Goal: Task Accomplishment & Management: Complete application form

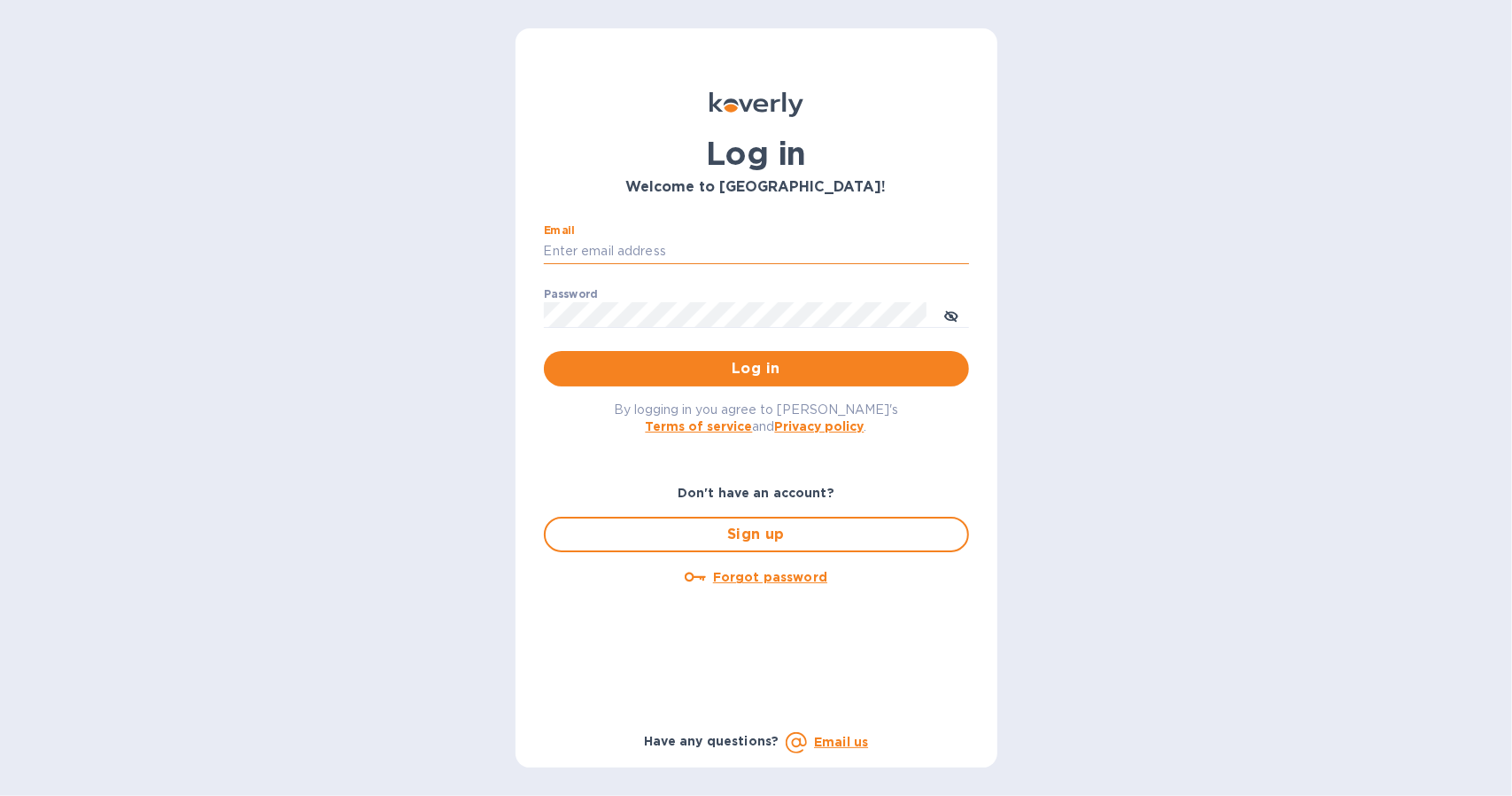
click at [818, 255] on input "Email" at bounding box center [756, 252] width 425 height 27
type input "[EMAIL_ADDRESS][DOMAIN_NAME]"
click at [544, 351] on button "Log in" at bounding box center [756, 368] width 425 height 35
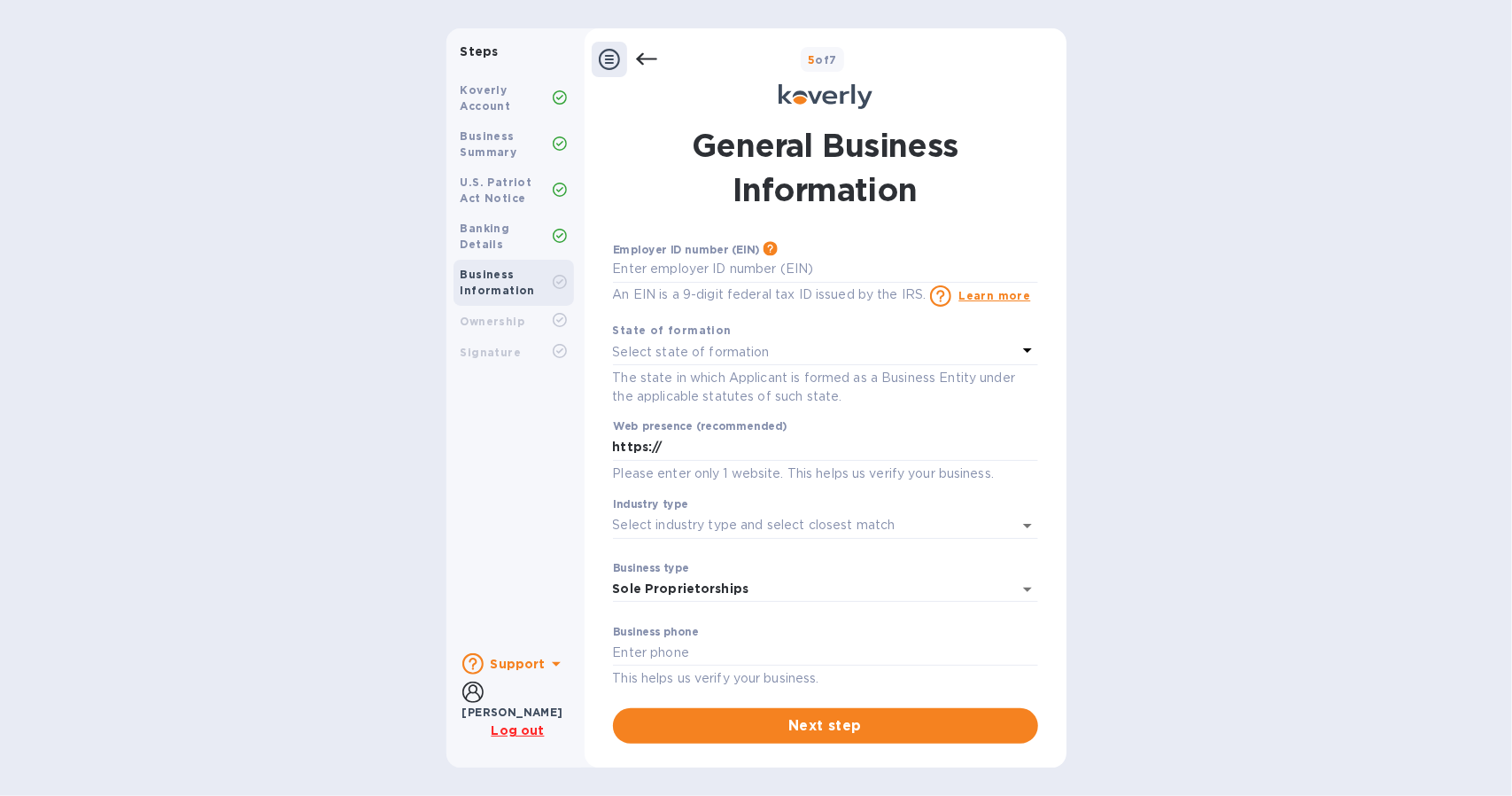
click at [610, 47] on div at bounding box center [609, 59] width 35 height 35
click at [610, 70] on div at bounding box center [609, 59] width 35 height 35
click at [611, 67] on icon at bounding box center [610, 59] width 21 height 21
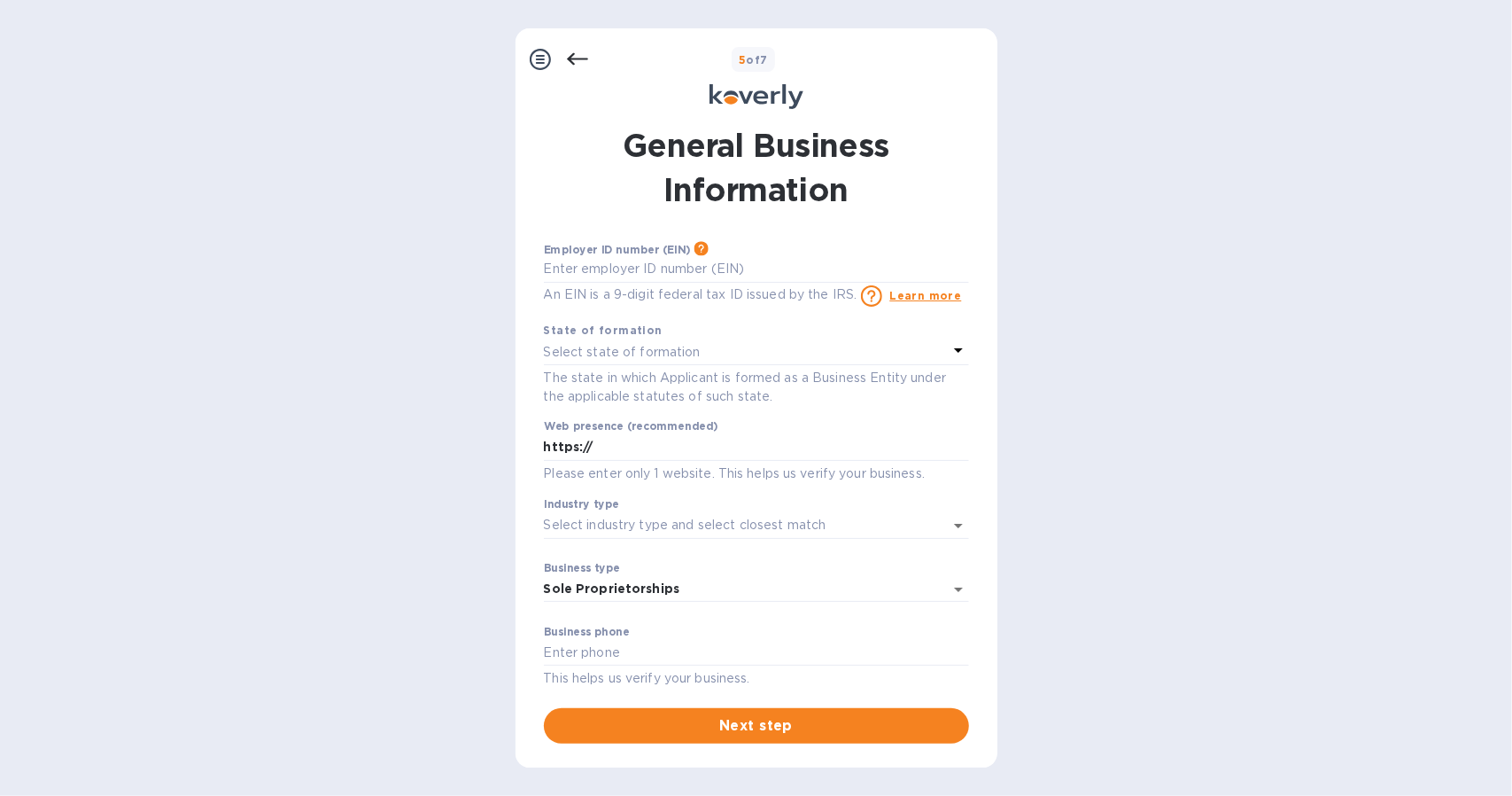
click at [582, 57] on icon at bounding box center [577, 59] width 21 height 21
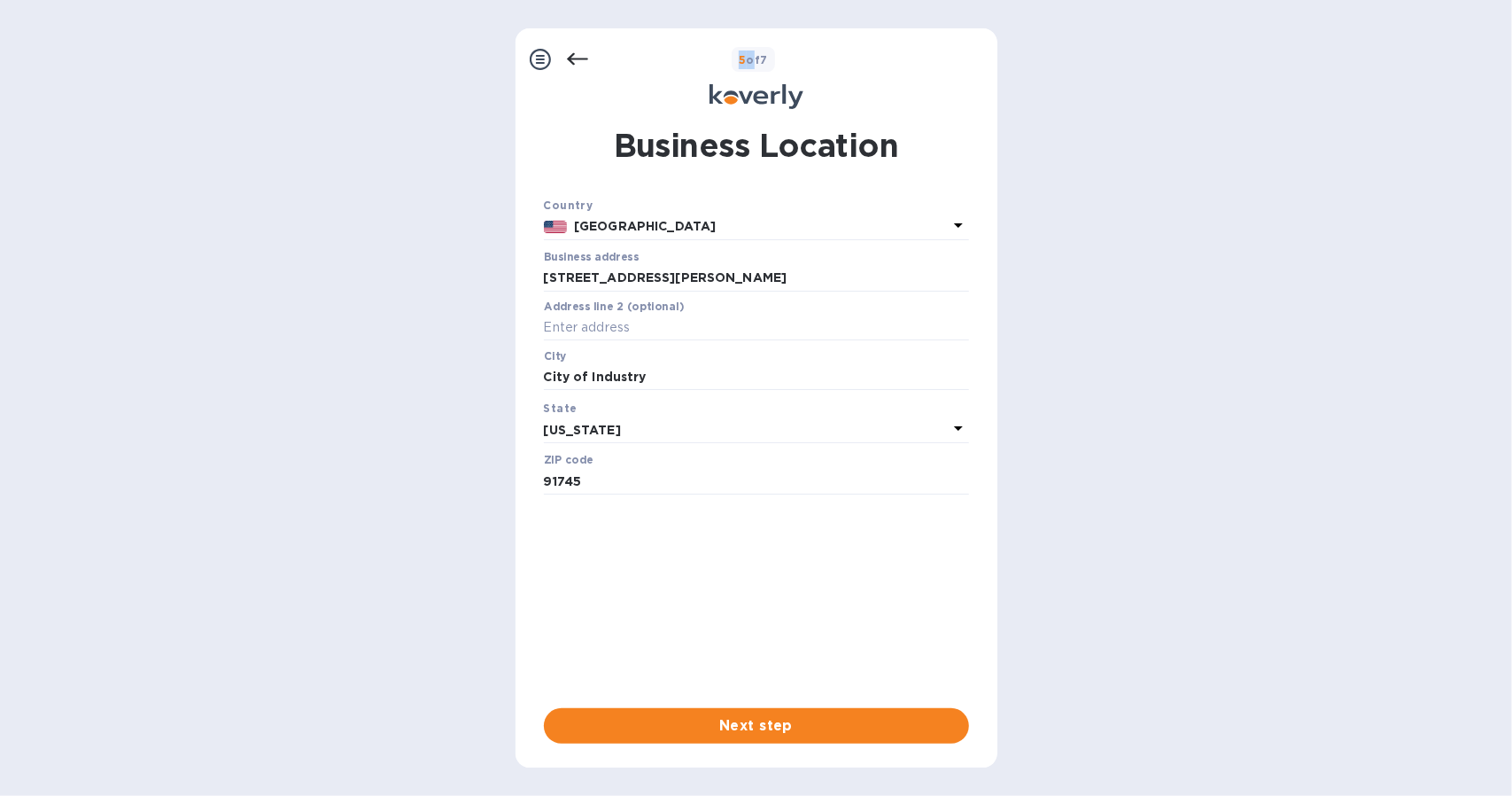
click at [582, 57] on icon at bounding box center [577, 59] width 21 height 21
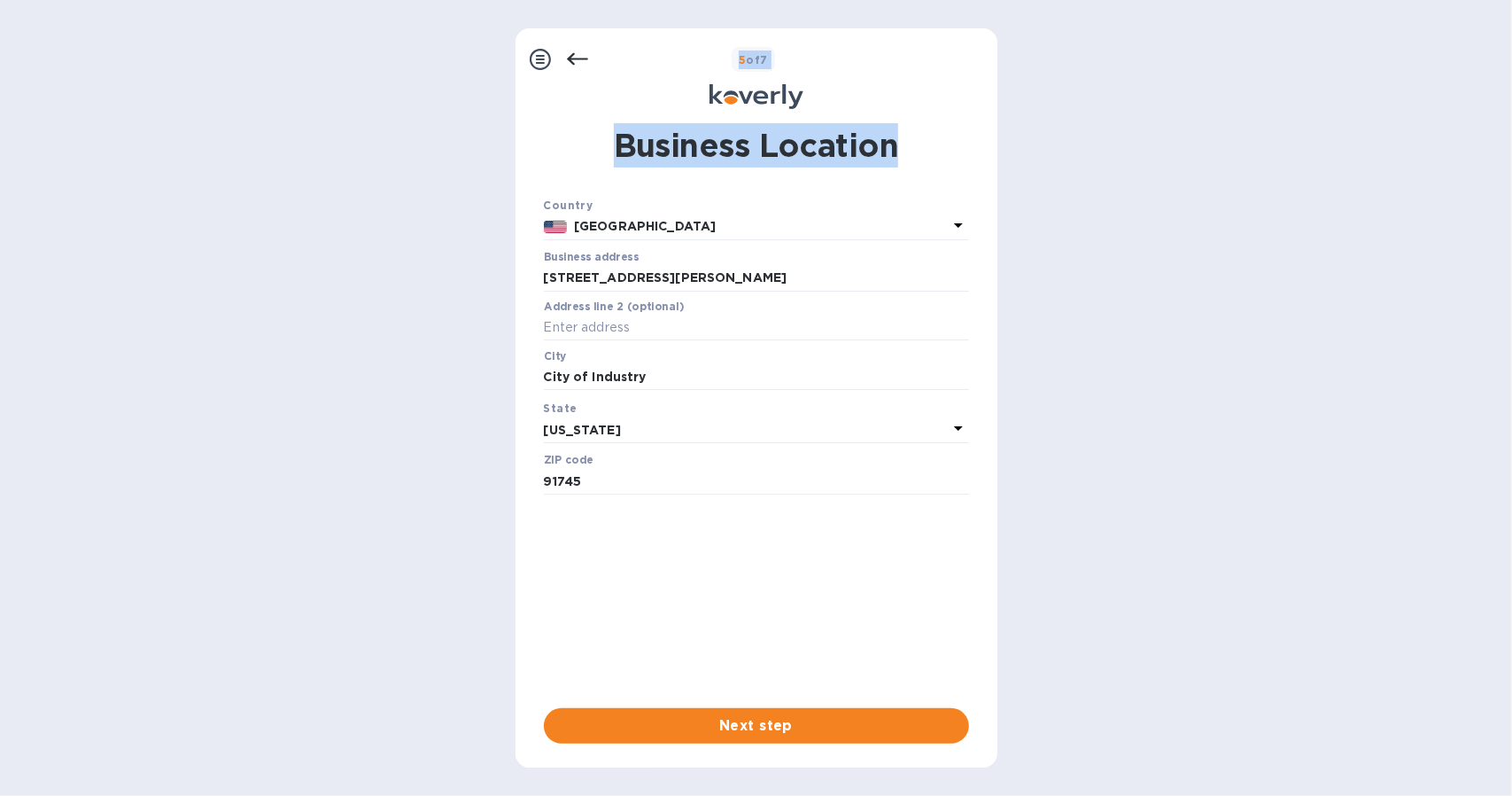
click at [582, 57] on icon at bounding box center [577, 59] width 21 height 21
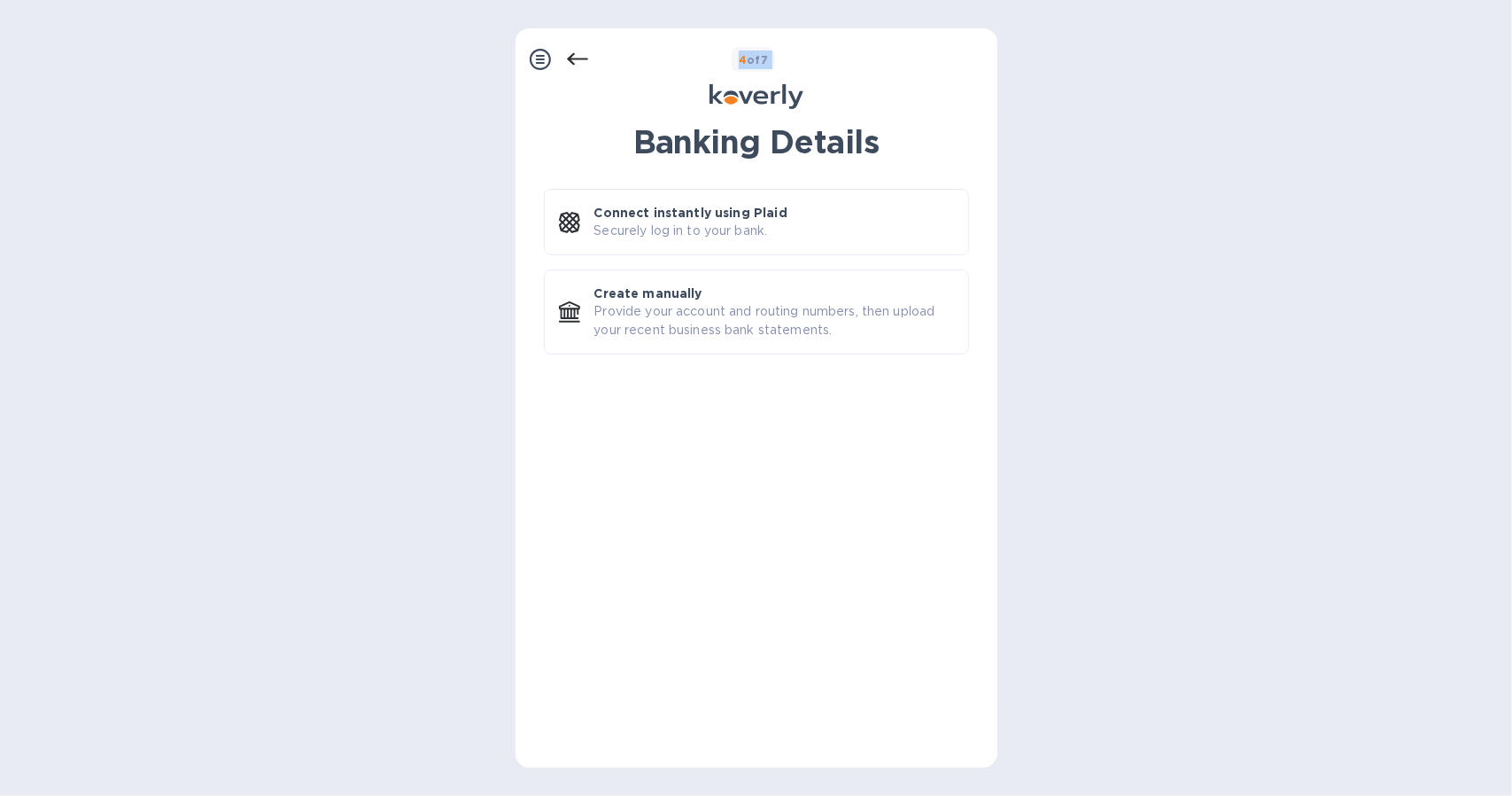
click at [582, 57] on icon at bounding box center [577, 59] width 21 height 21
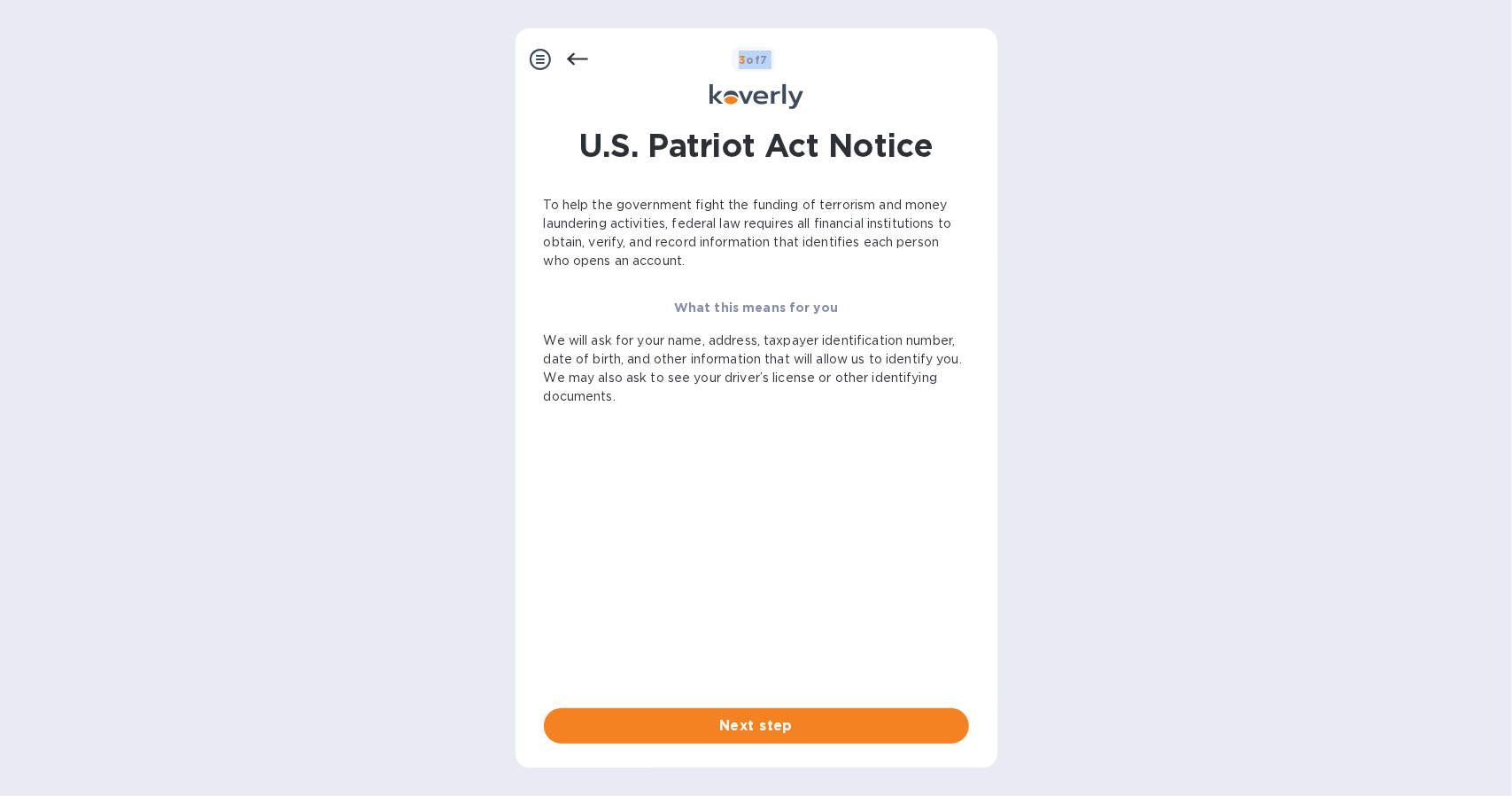
click at [582, 57] on icon at bounding box center [577, 59] width 21 height 21
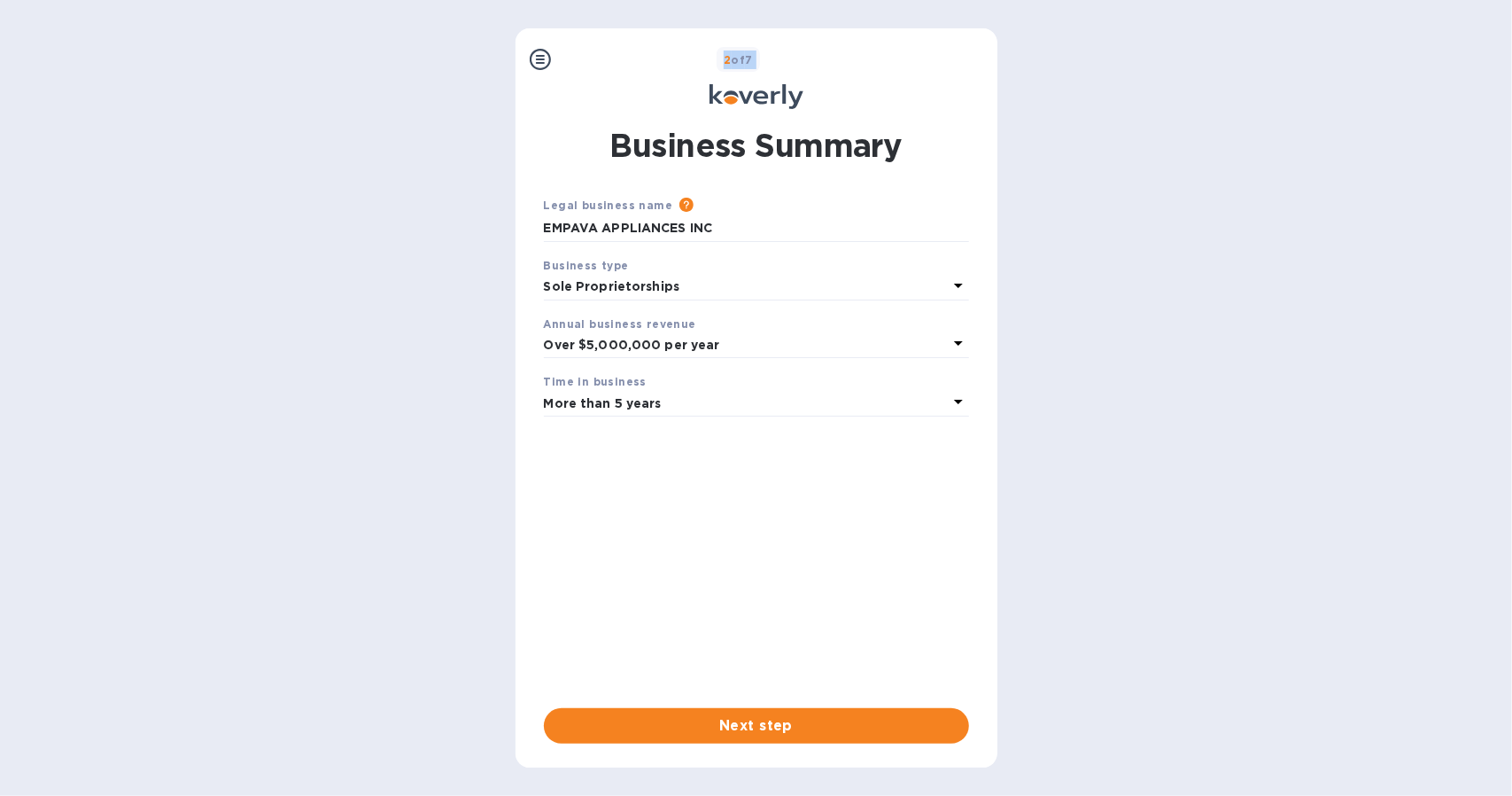
click at [582, 57] on div "2 of 7" at bounding box center [775, 59] width 433 height 26
click at [554, 75] on div at bounding box center [540, 59] width 35 height 35
click at [543, 51] on icon at bounding box center [540, 59] width 21 height 21
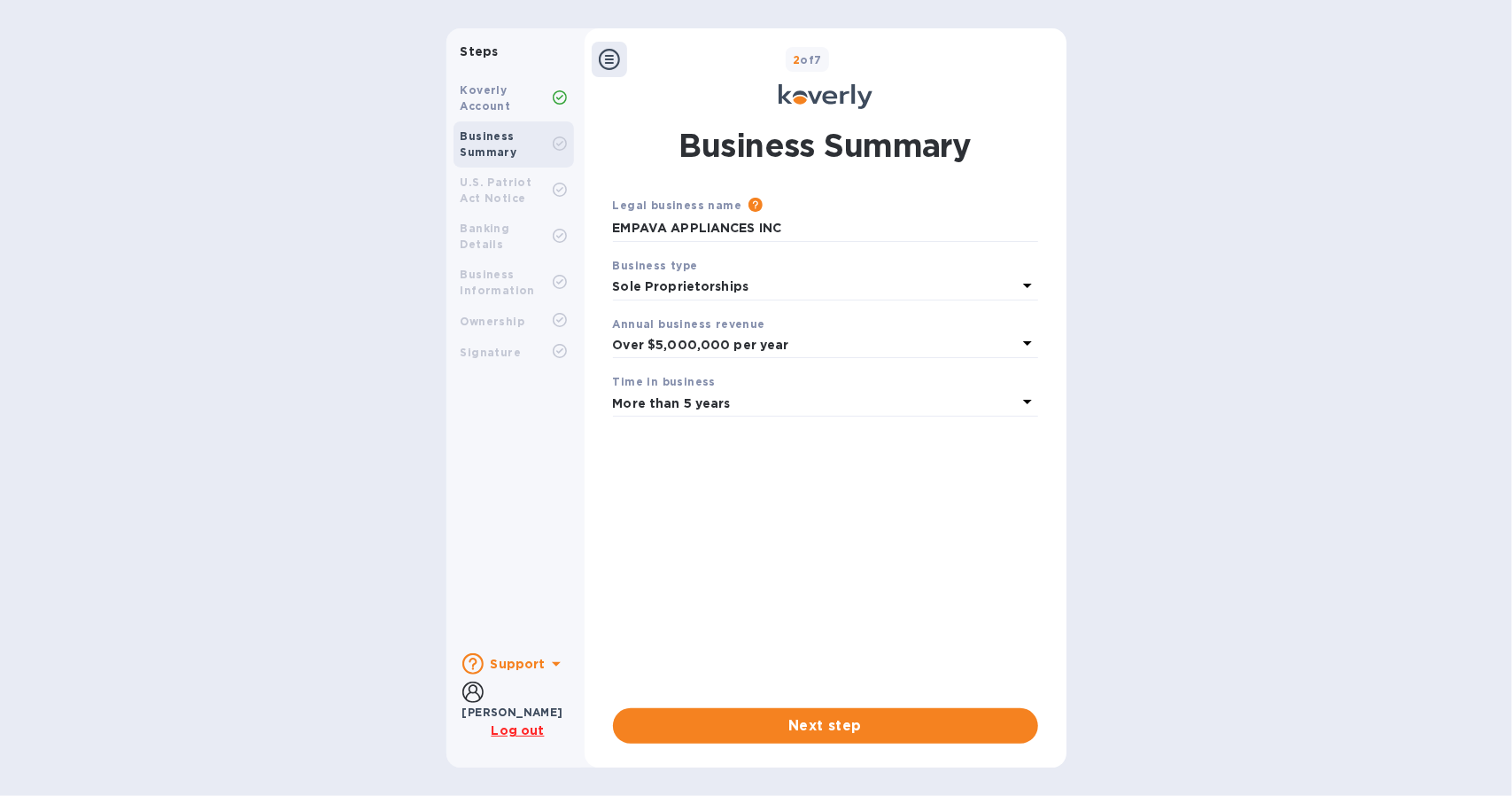
click at [509, 94] on div "Koverly Account" at bounding box center [506, 97] width 92 height 31
click at [742, 727] on span "Next step" at bounding box center [825, 725] width 397 height 21
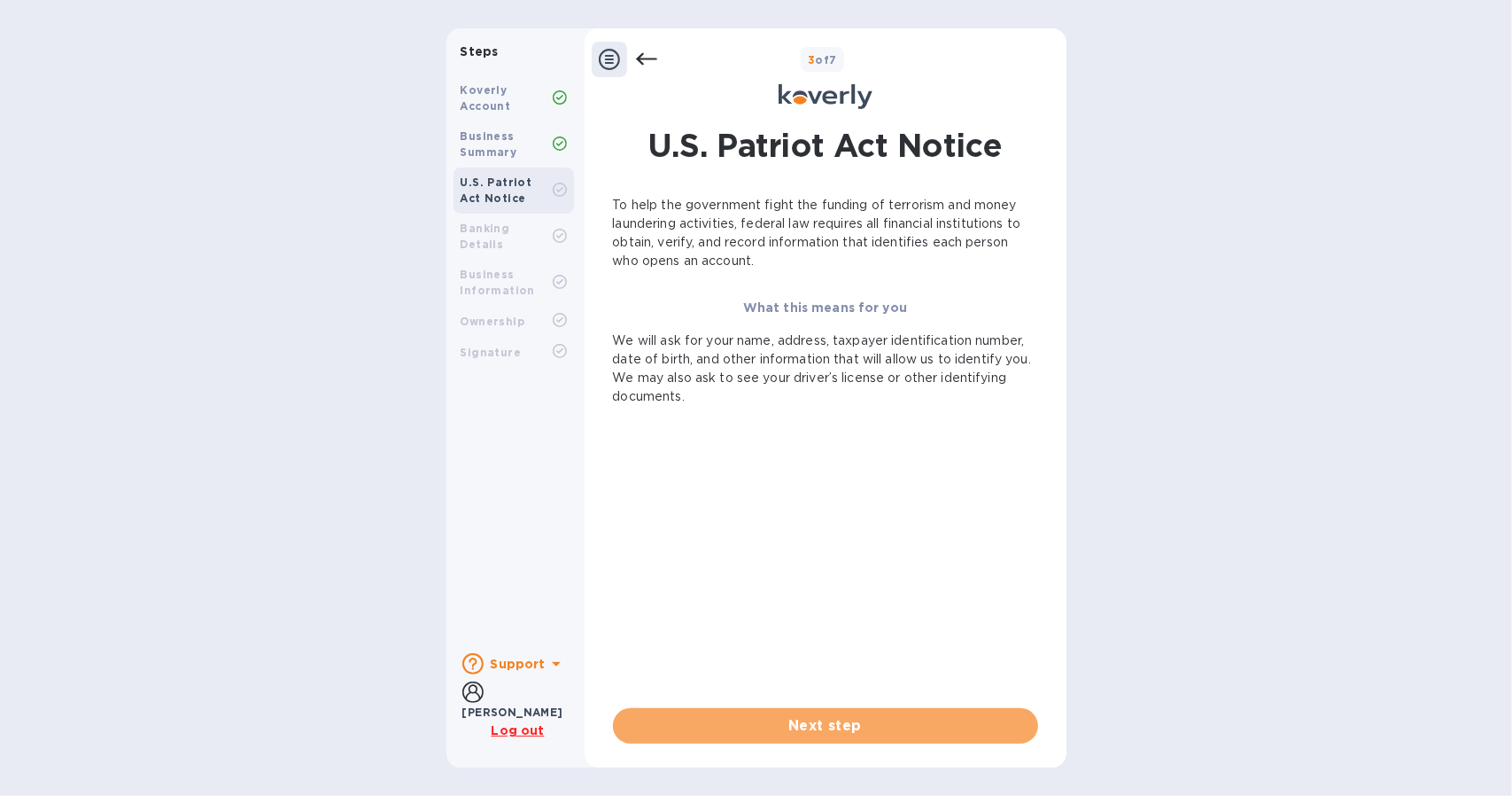
click at [742, 727] on span "Next step" at bounding box center [825, 725] width 397 height 21
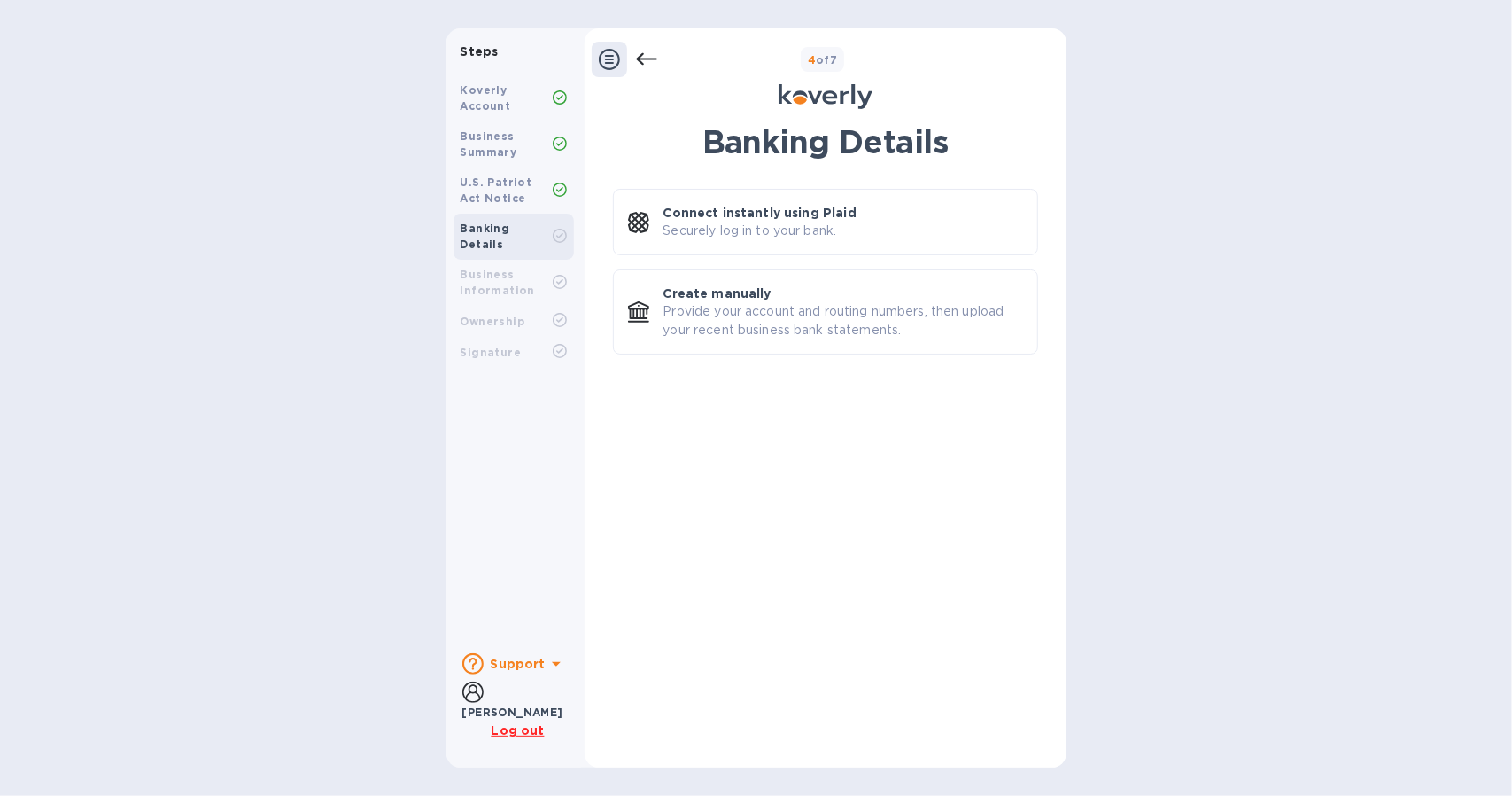
click at [742, 727] on div "Banking Details Connect instantly using Plaid Securely log in to your bank. Cre…" at bounding box center [825, 433] width 425 height 621
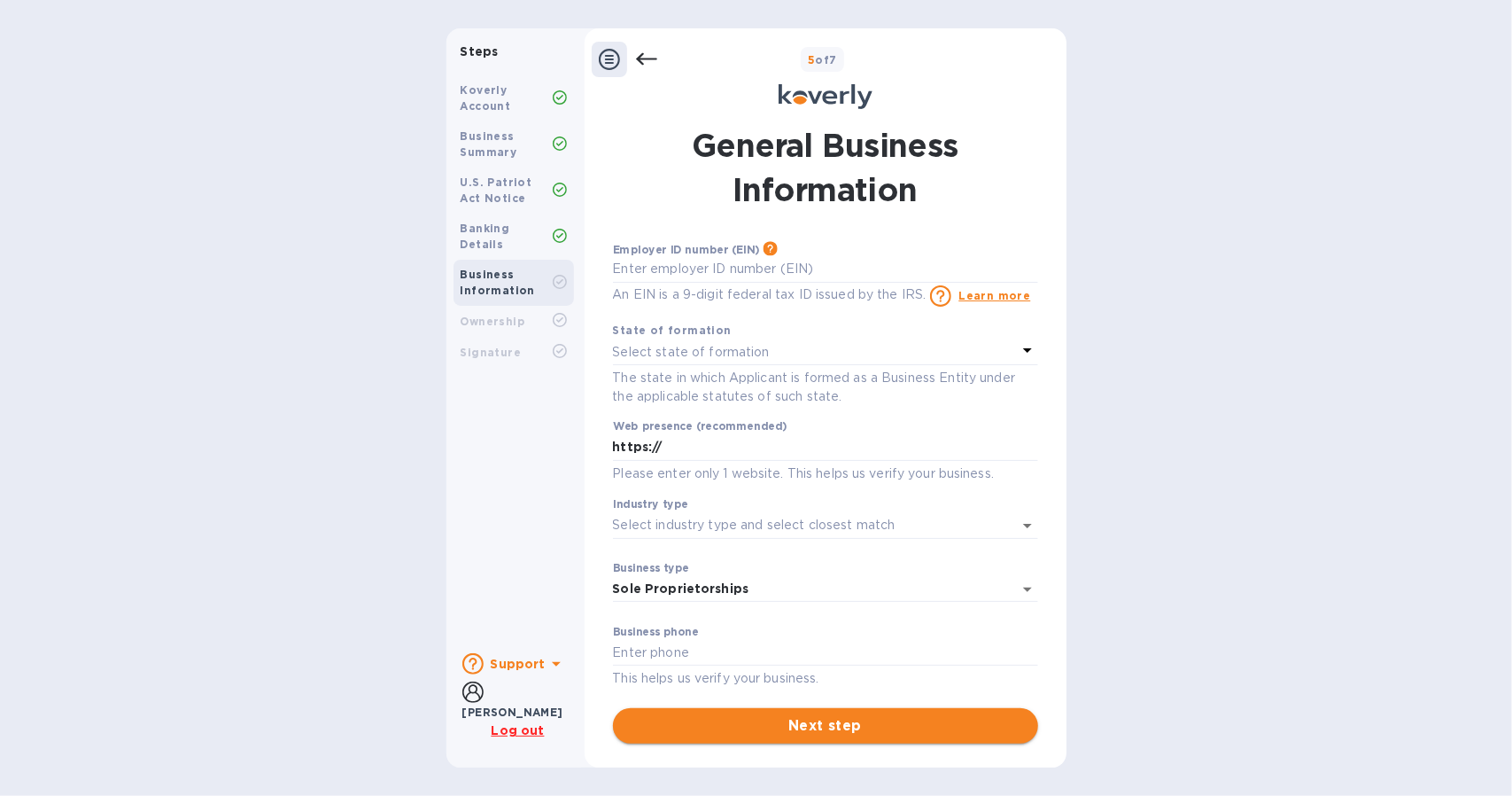
click at [788, 713] on button "Next step" at bounding box center [825, 725] width 425 height 35
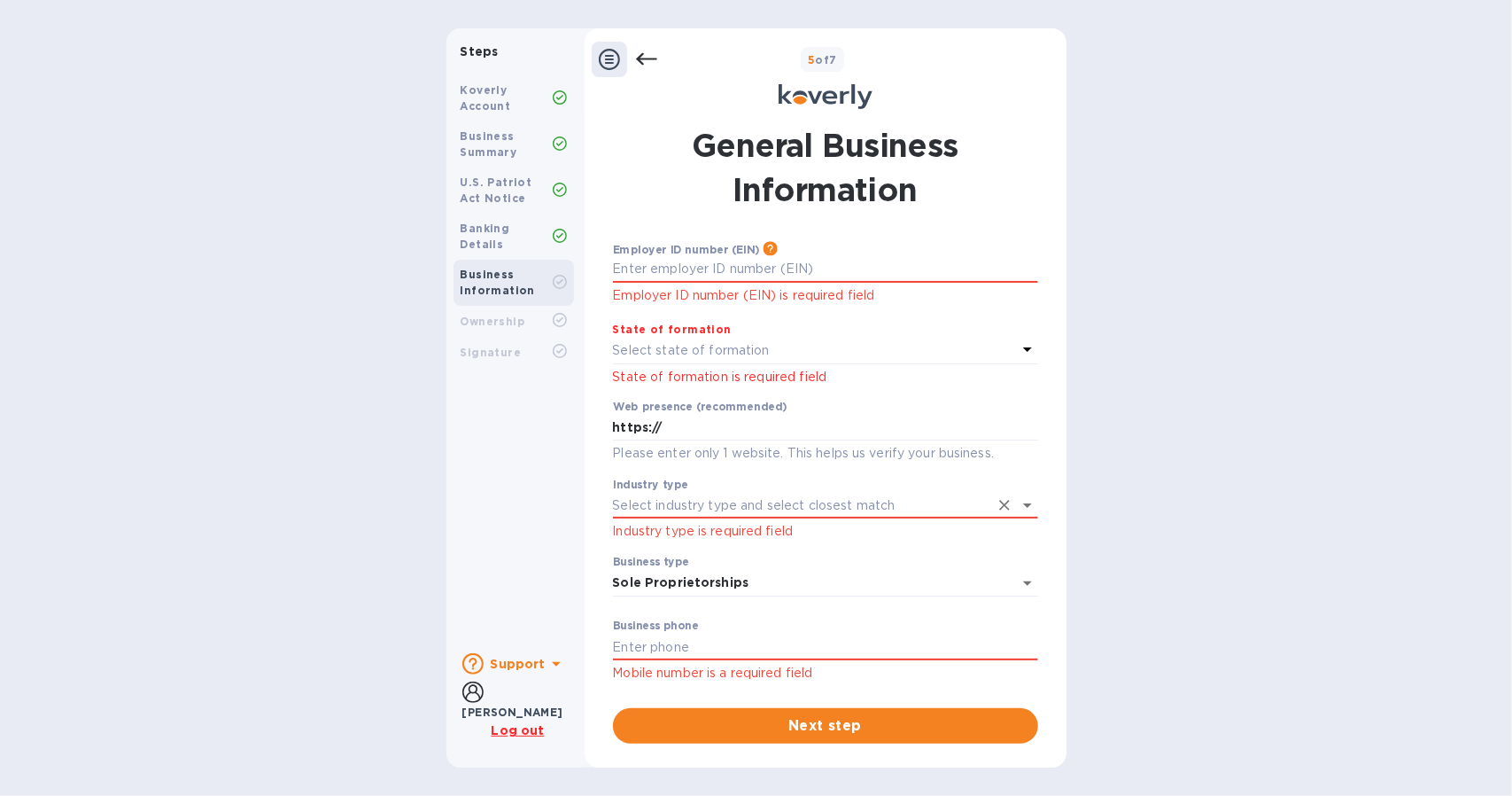
scroll to position [68, 0]
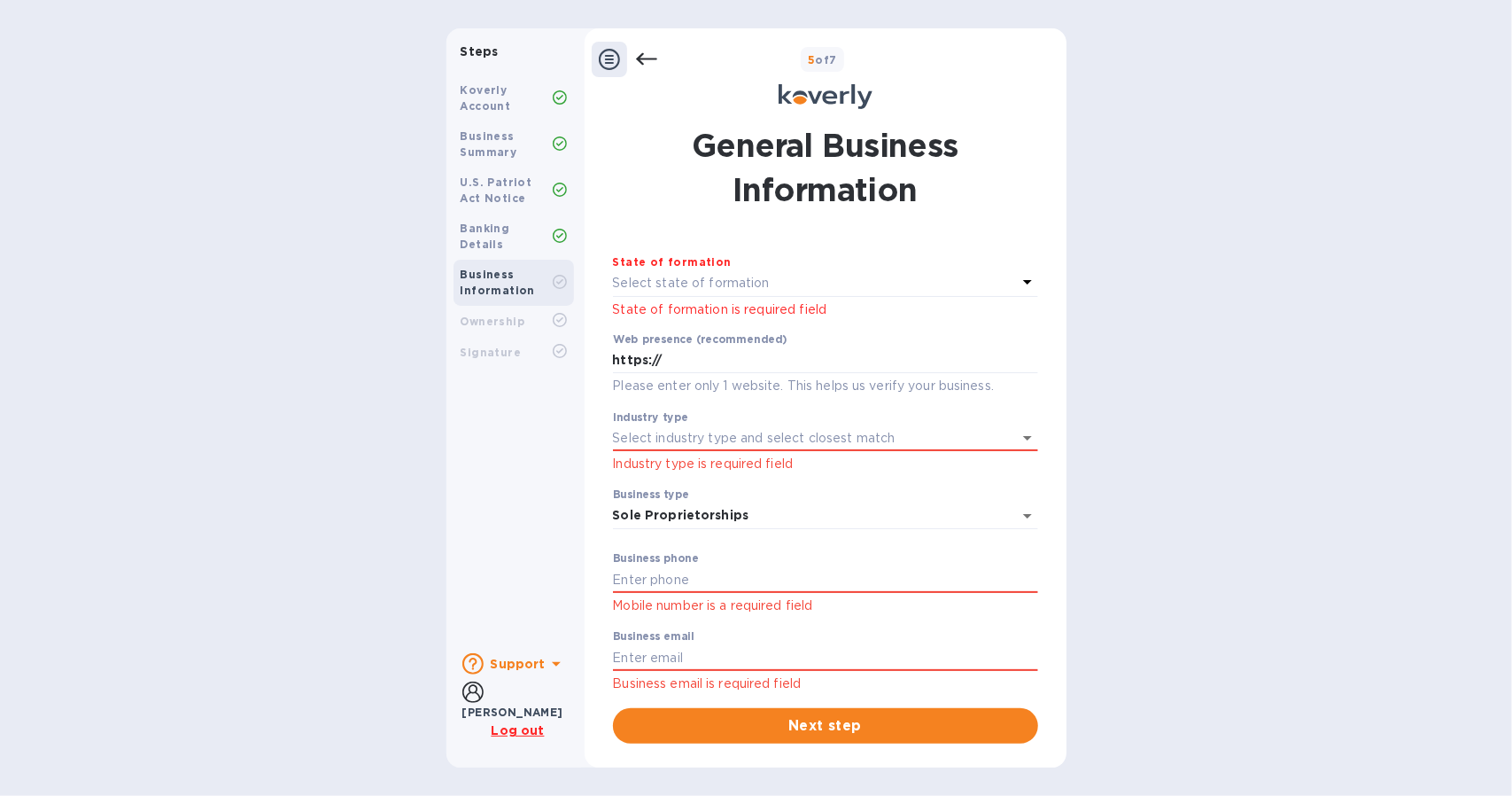
click at [528, 733] on u "Log out" at bounding box center [517, 730] width 53 height 14
